Goal: Task Accomplishment & Management: Use online tool/utility

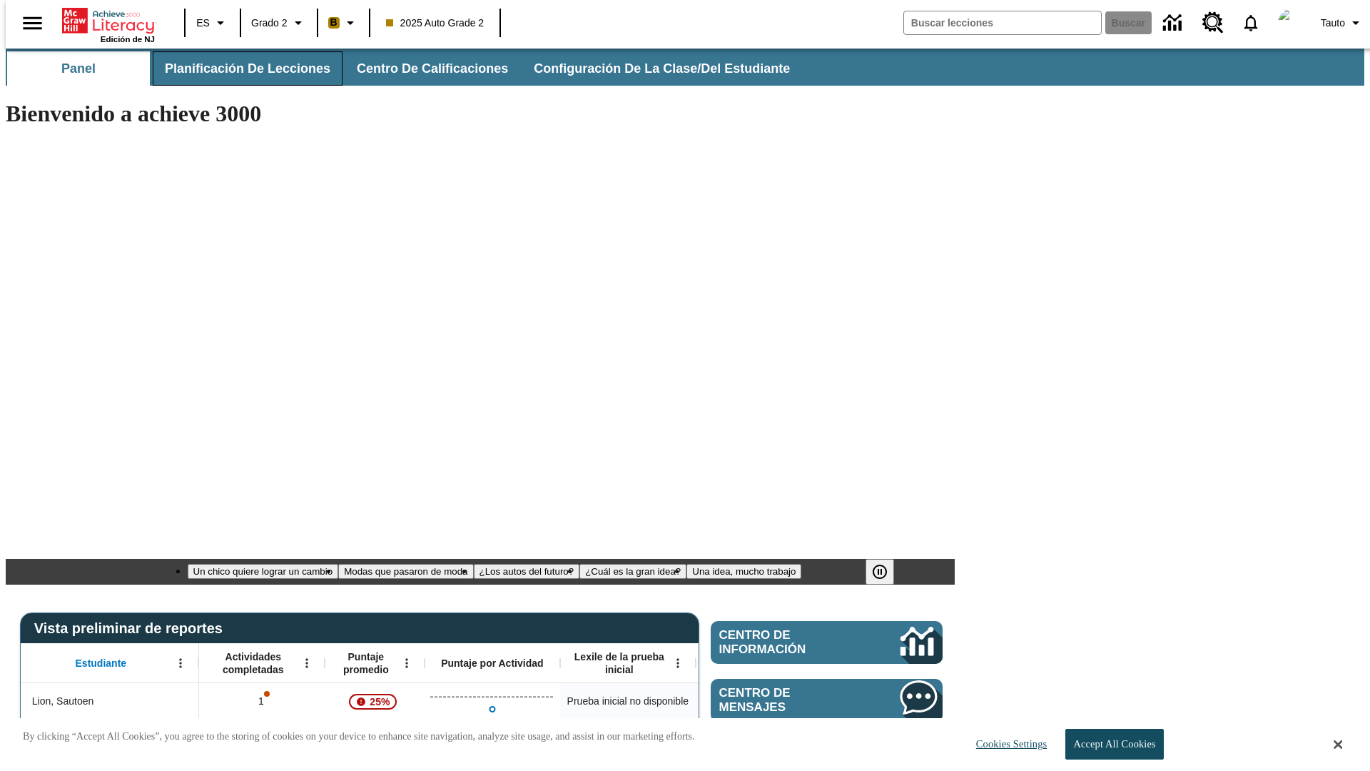
click at [239, 69] on span "Planificación de lecciones" at bounding box center [248, 69] width 166 height 16
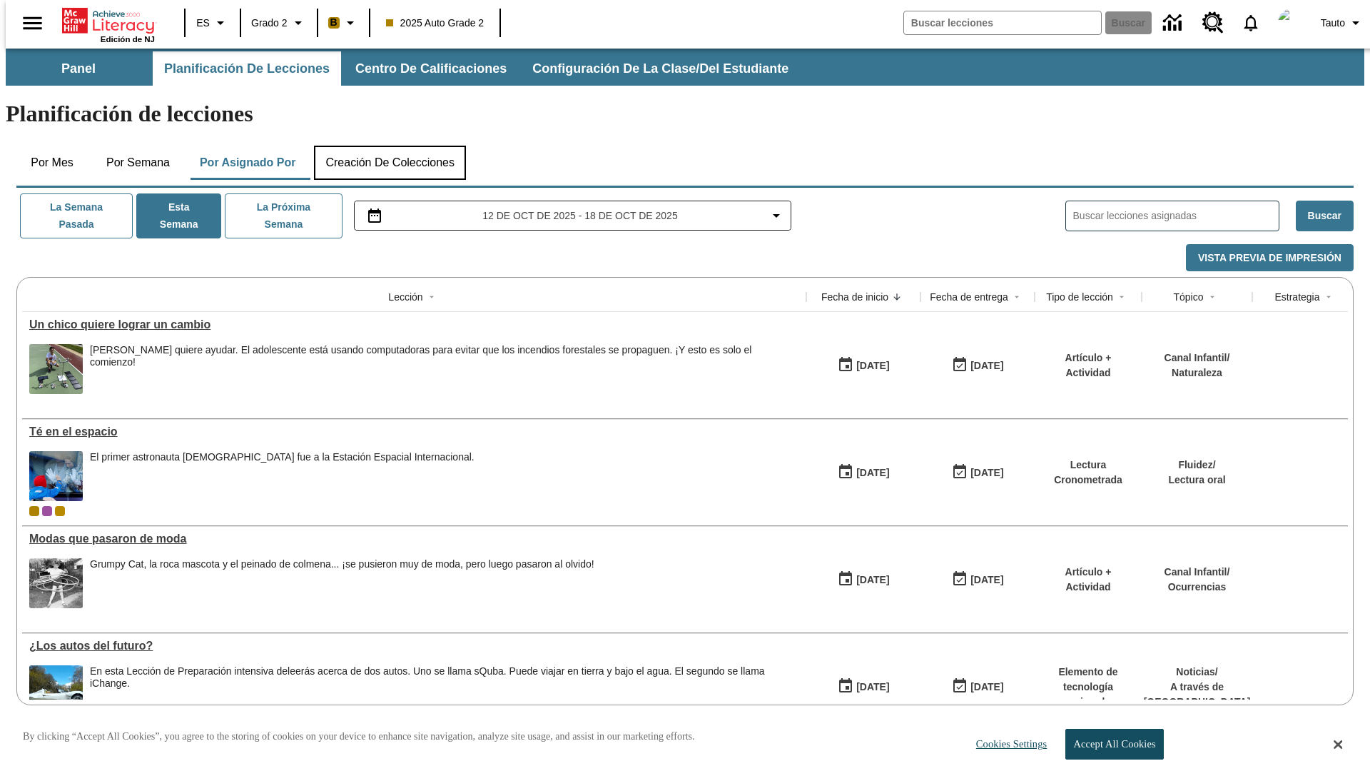
click at [390, 146] on button "Creación de colecciones" at bounding box center [390, 163] width 152 height 34
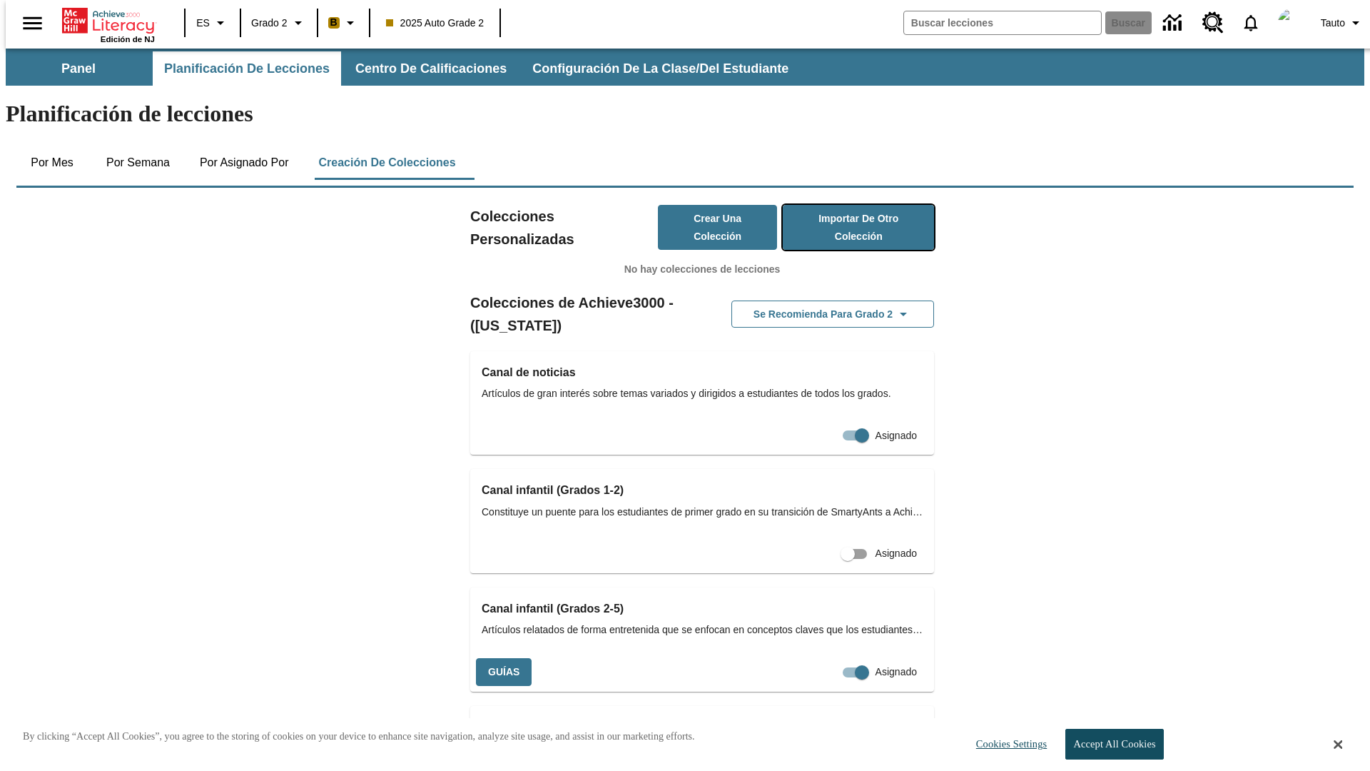
click at [838, 205] on button "Importar de otro Colección" at bounding box center [858, 227] width 151 height 45
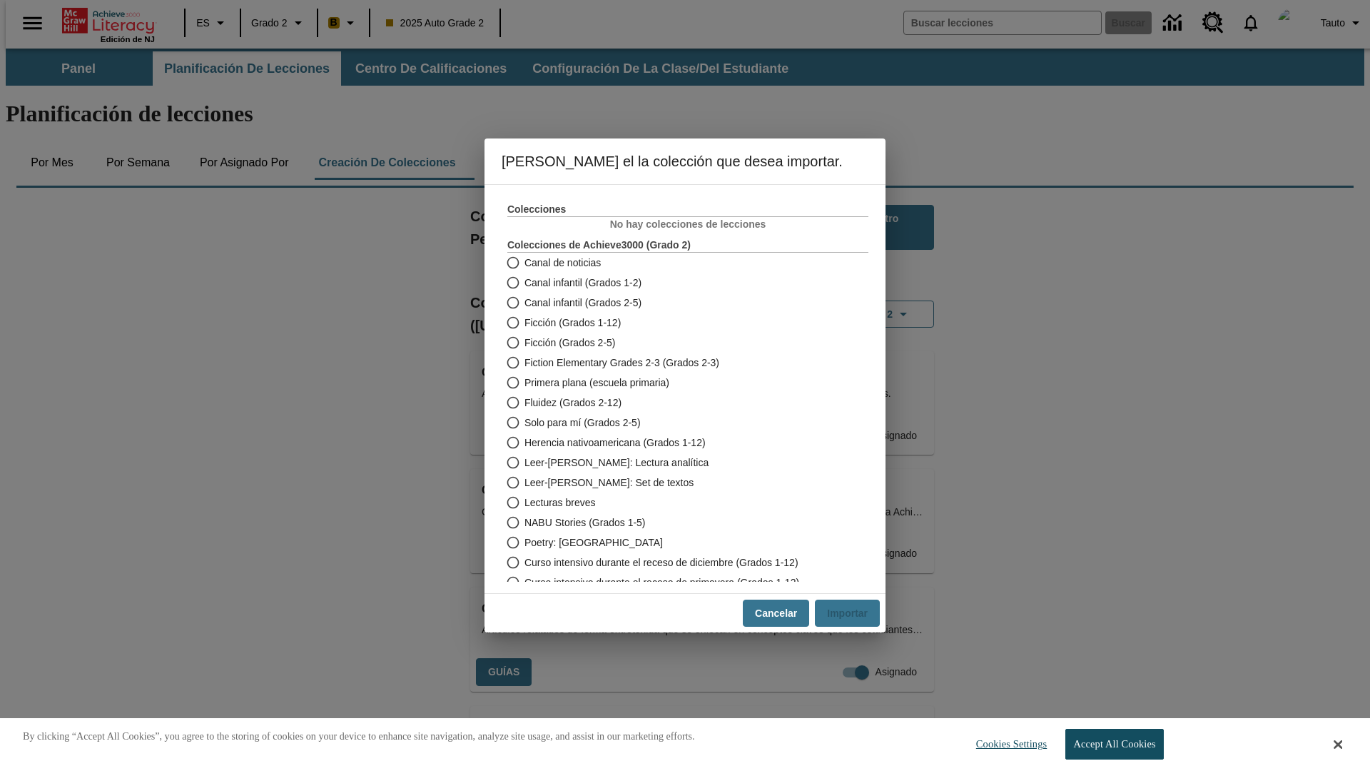
click at [678, 363] on span "Fiction Elementary Grades 2-3 (Grados 2-3)" at bounding box center [622, 362] width 195 height 15
click at [525, 363] on input "Fiction Elementary Grades 2-3 (Grados 2-3)" at bounding box center [512, 363] width 25 height 20
radio input "true"
click at [853, 613] on button "Importar" at bounding box center [847, 613] width 65 height 28
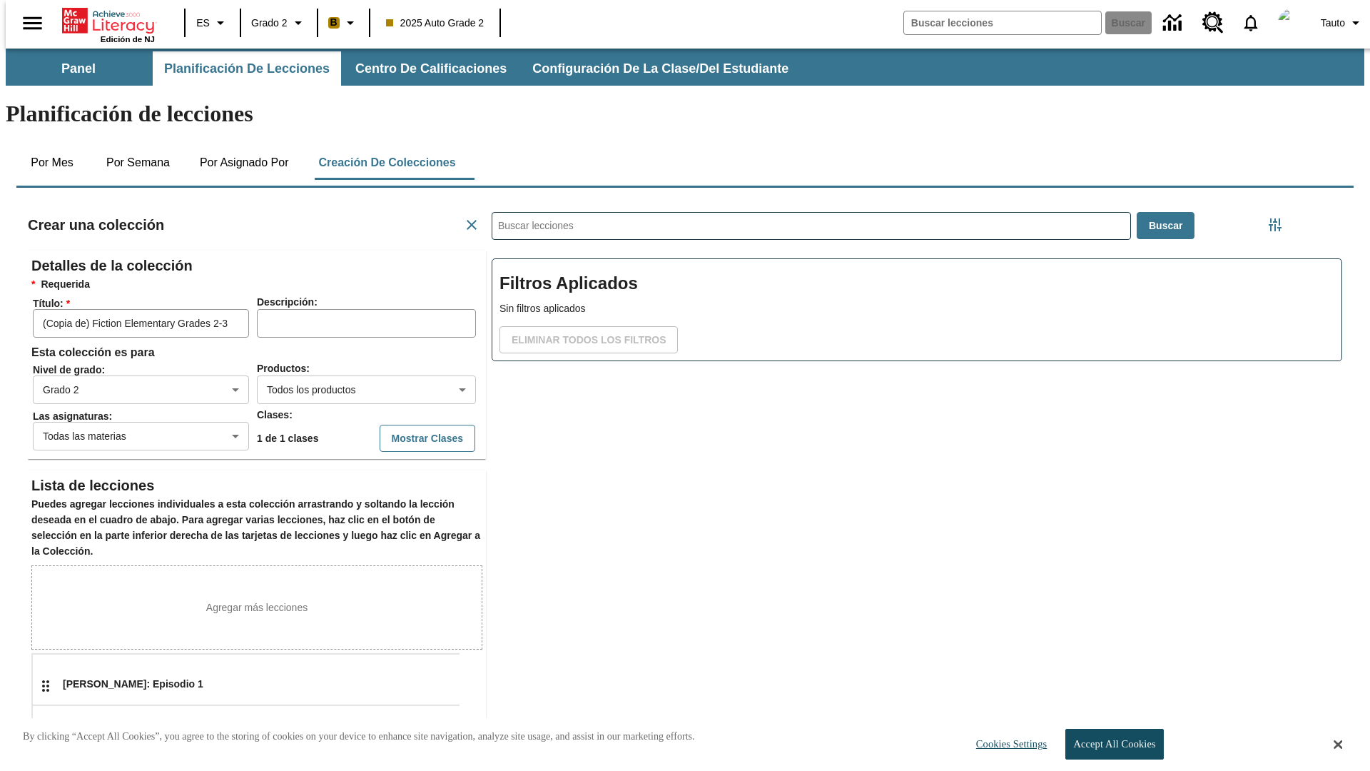
scroll to position [285, 428]
type input "xWAgezZgdL"
